Goal: Information Seeking & Learning: Learn about a topic

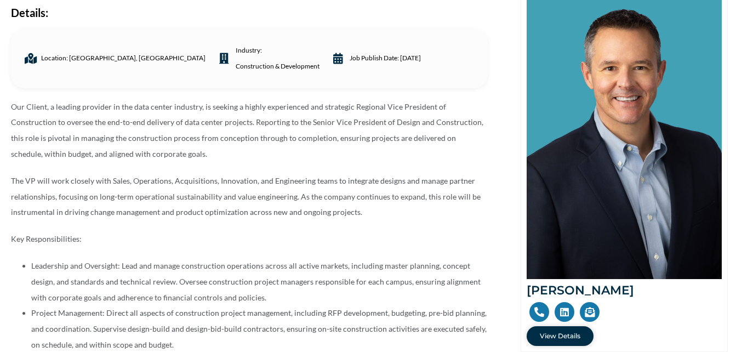
scroll to position [177, 0]
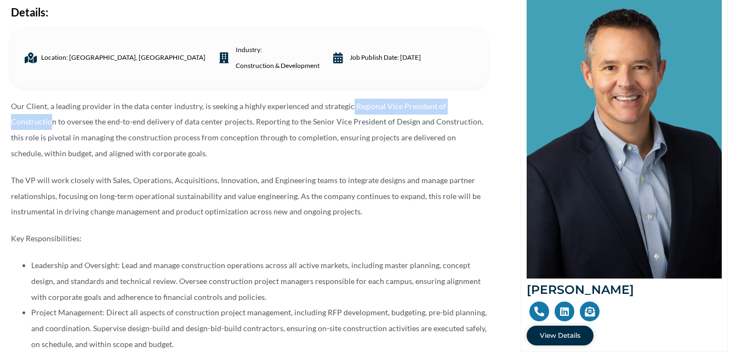
drag, startPoint x: 349, startPoint y: 107, endPoint x: 478, endPoint y: 114, distance: 129.0
click at [478, 114] on p "Our Client, a leading provider in the data center industry, is seeking a highly…" at bounding box center [249, 130] width 477 height 63
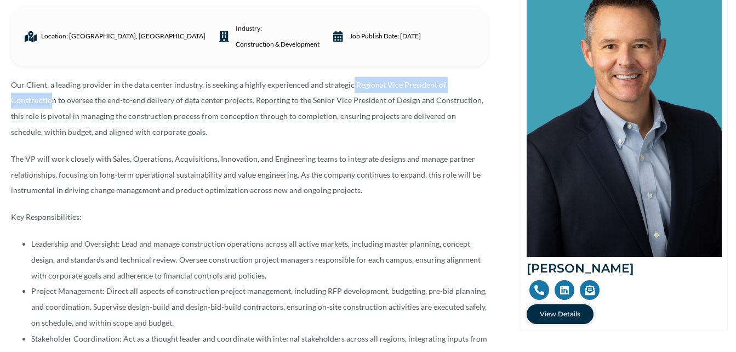
scroll to position [210, 0]
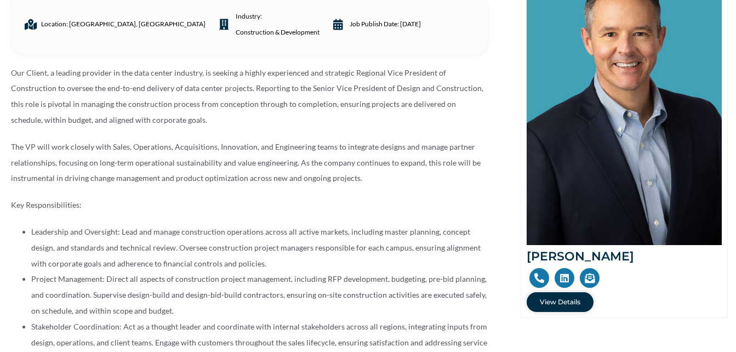
click at [358, 199] on p "Key Responsibilities:" at bounding box center [249, 205] width 477 height 16
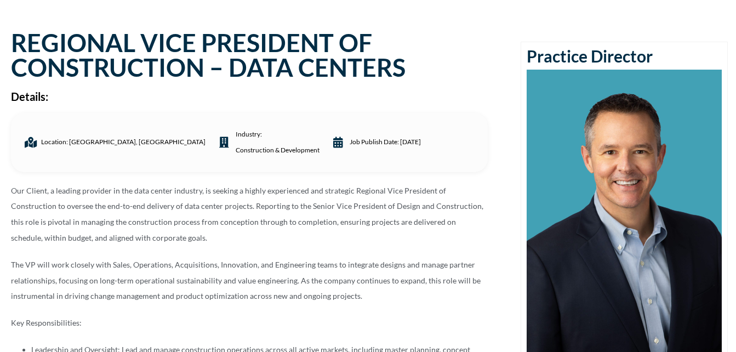
scroll to position [93, 0]
click at [279, 280] on p "The VP will work closely with Sales, Operations, Acquisitions, Innovation, and …" at bounding box center [249, 280] width 477 height 47
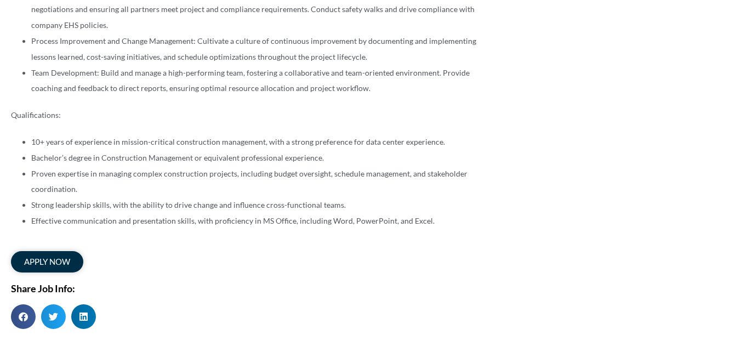
scroll to position [634, 0]
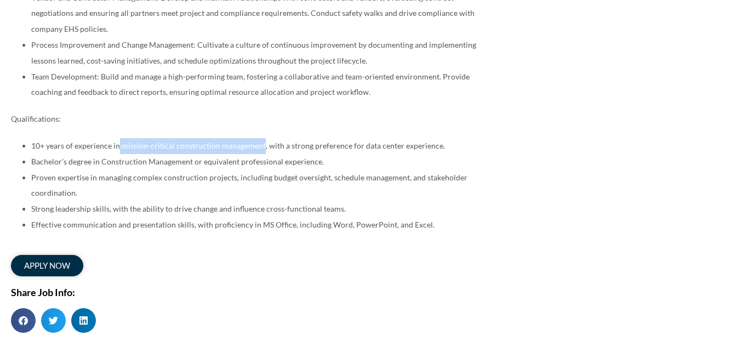
drag, startPoint x: 119, startPoint y: 144, endPoint x: 260, endPoint y: 146, distance: 140.9
click at [260, 146] on li "10+ years of experience in mission-critical construction management, with a str…" at bounding box center [259, 146] width 457 height 16
copy li "mission-critical construction management"
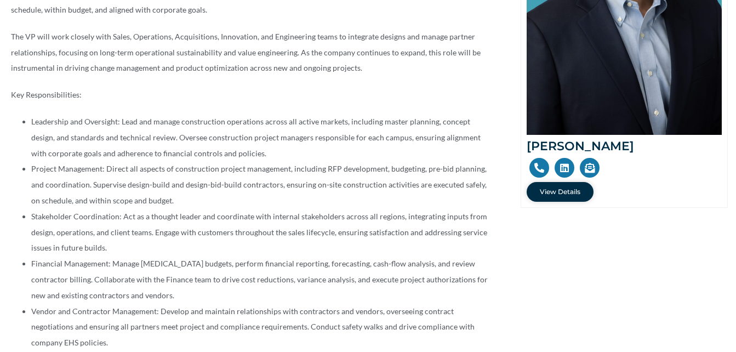
scroll to position [321, 0]
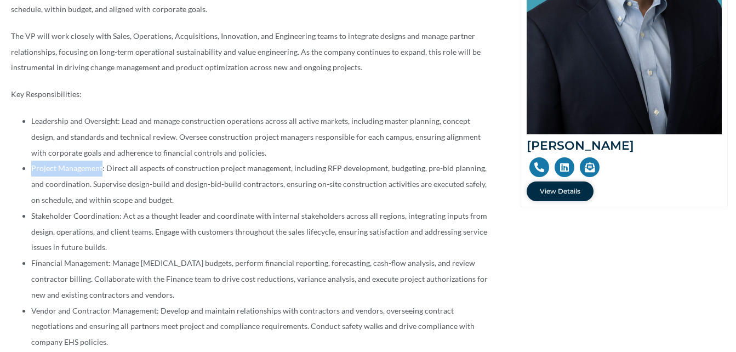
drag, startPoint x: 30, startPoint y: 164, endPoint x: 102, endPoint y: 169, distance: 72.5
click at [102, 169] on ul "Leadership and Oversight: Lead and manage construction operations across all ac…" at bounding box center [249, 263] width 477 height 300
copy li "Project Management"
click at [320, 167] on li "Project Management: Direct all aspects of construction project management, incl…" at bounding box center [259, 184] width 457 height 47
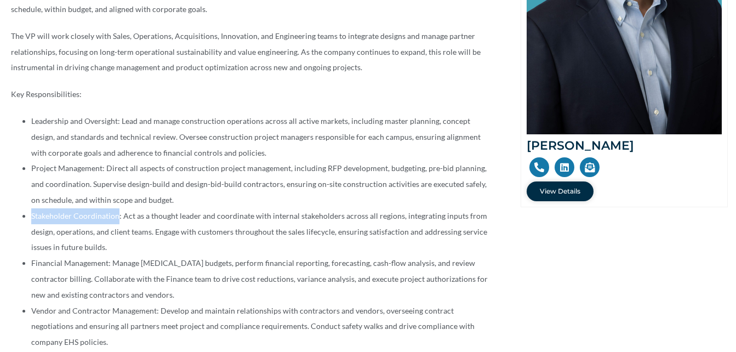
drag, startPoint x: 31, startPoint y: 217, endPoint x: 118, endPoint y: 220, distance: 86.7
click at [118, 220] on li "Stakeholder Coordination: Act as a thought leader and coordinate with internal …" at bounding box center [259, 231] width 457 height 47
copy li "Stakeholder Coordination"
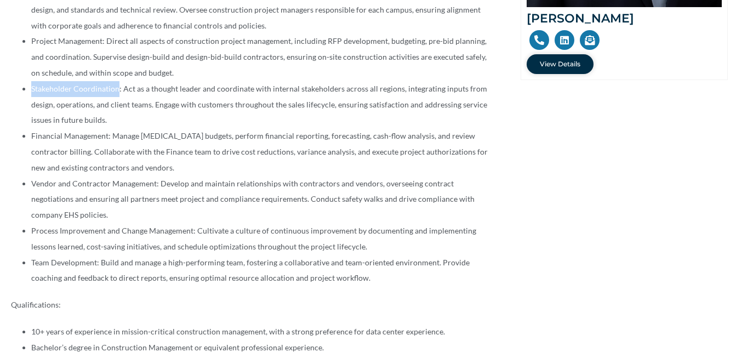
scroll to position [448, 0]
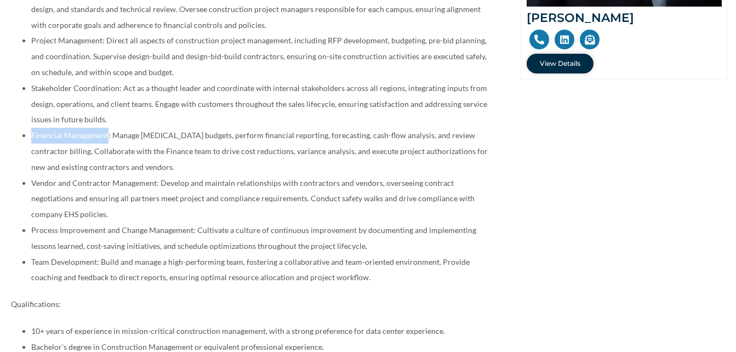
drag, startPoint x: 30, startPoint y: 134, endPoint x: 106, endPoint y: 131, distance: 76.8
click at [106, 131] on ul "Leadership and Oversight: Lead and manage construction operations across all ac…" at bounding box center [249, 136] width 477 height 300
copy li "Financial Management"
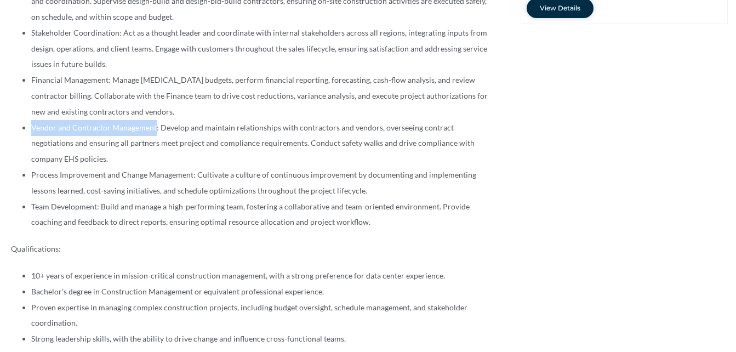
drag, startPoint x: 29, startPoint y: 125, endPoint x: 154, endPoint y: 123, distance: 124.5
click at [154, 123] on ul "Leadership and Oversight: Lead and manage construction operations across all ac…" at bounding box center [249, 80] width 477 height 300
copy li "Vendor and Contractor Management"
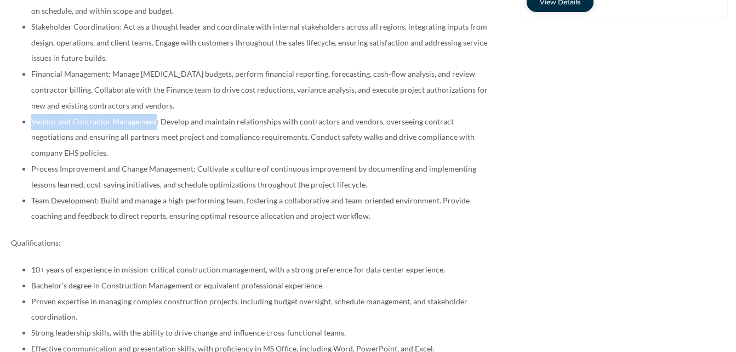
scroll to position [485, 0]
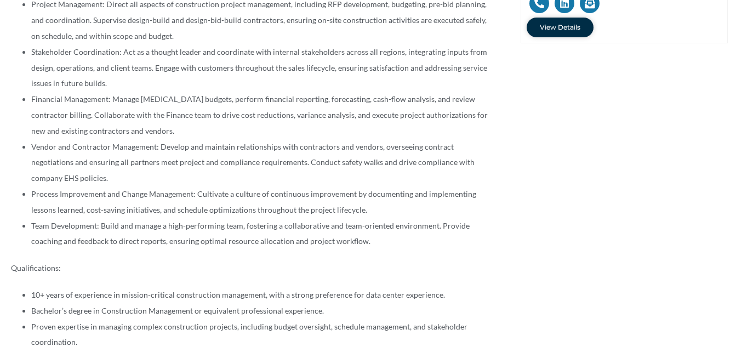
click at [250, 241] on li "Team Development: Build and manage a high-performing team, fostering a collabor…" at bounding box center [259, 234] width 457 height 32
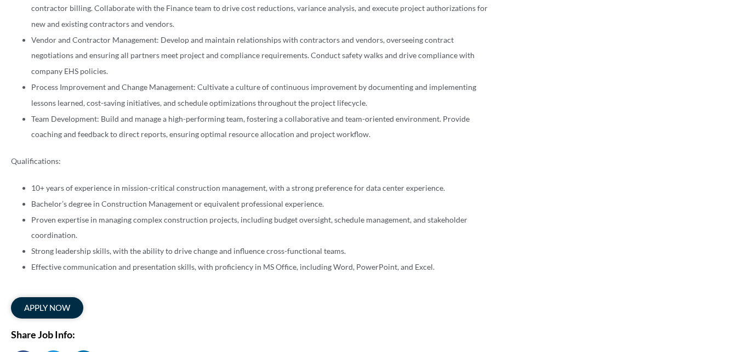
scroll to position [592, 0]
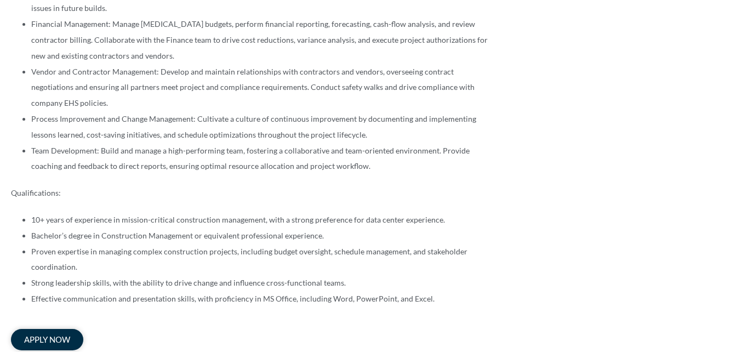
scroll to position [560, 0]
